Goal: Navigation & Orientation: Find specific page/section

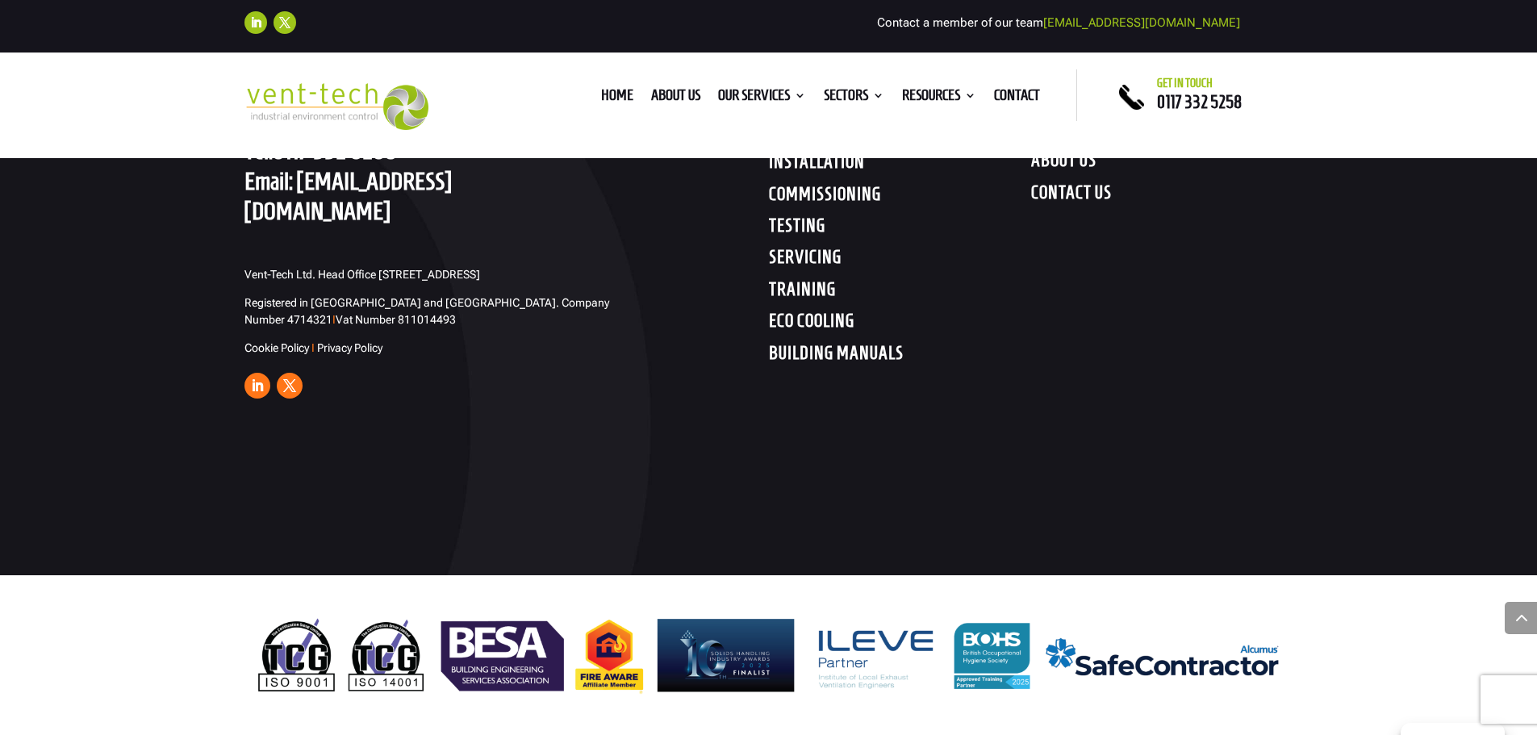
click at [73, 659] on div at bounding box center [768, 655] width 1537 height 160
